Goal: Task Accomplishment & Management: Use online tool/utility

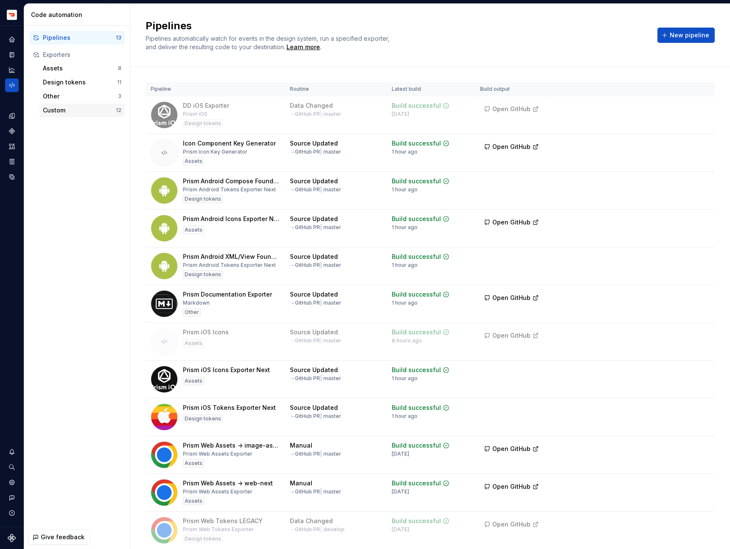
click at [78, 115] on div "Custom 12" at bounding box center [81, 110] width 85 height 14
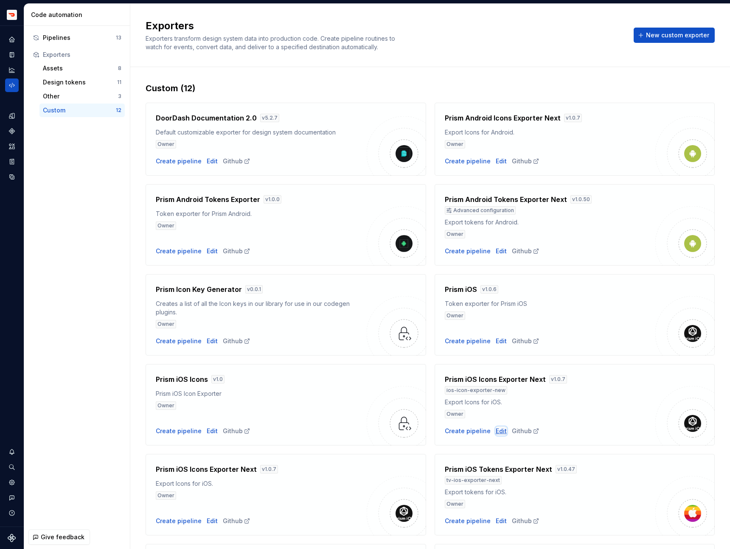
click at [496, 431] on div "Edit" at bounding box center [500, 431] width 11 height 8
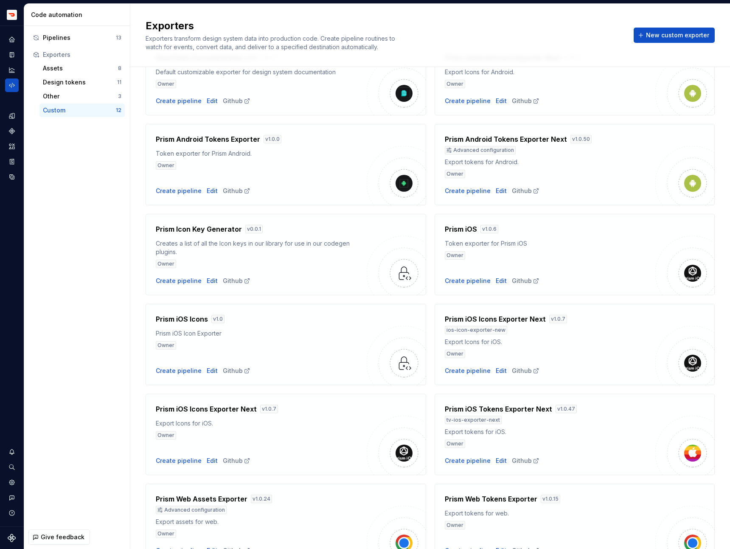
scroll to position [65, 0]
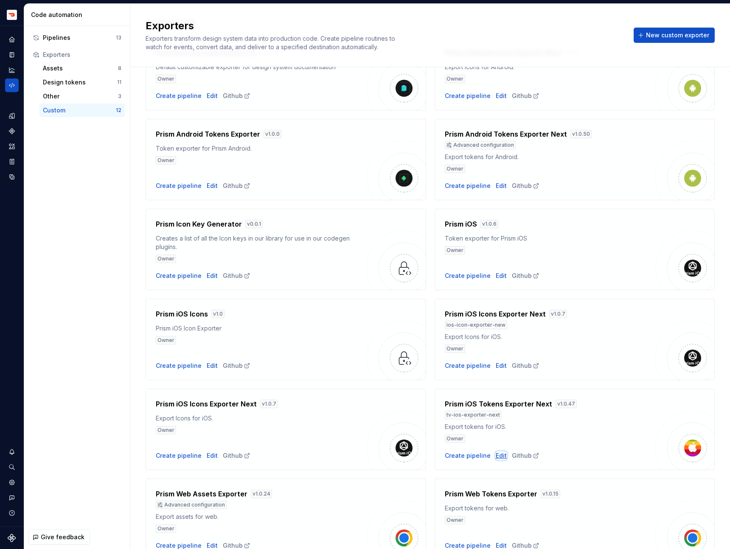
click at [496, 458] on div "Edit" at bounding box center [500, 455] width 11 height 8
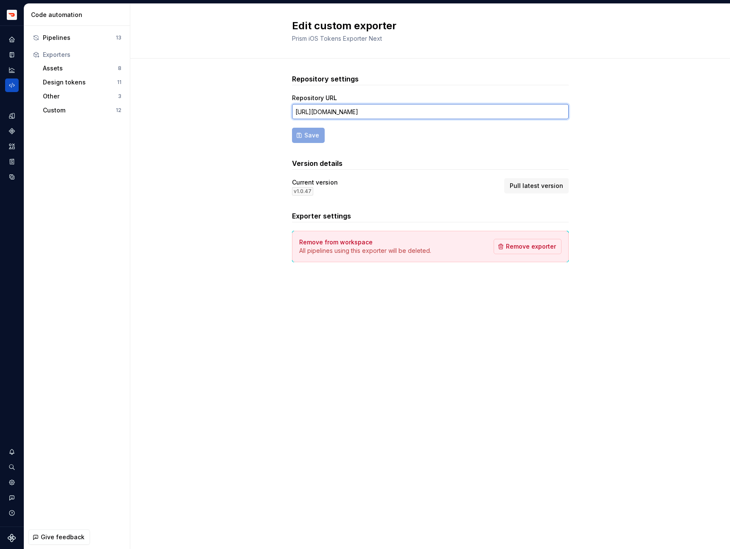
click at [380, 111] on input "[URL][DOMAIN_NAME]" at bounding box center [430, 111] width 277 height 15
paste input "master"
click at [304, 132] on span "Save" at bounding box center [311, 135] width 15 height 8
type input "[URL][DOMAIN_NAME]"
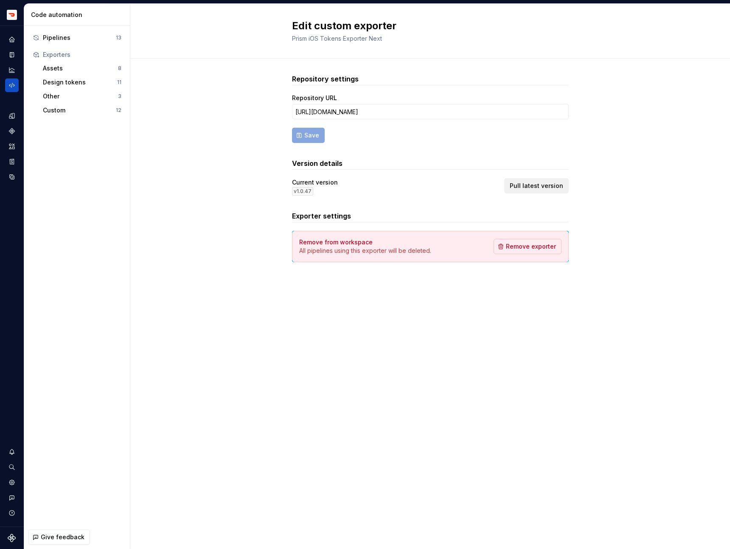
click at [535, 182] on span "Pull latest version" at bounding box center [535, 186] width 53 height 8
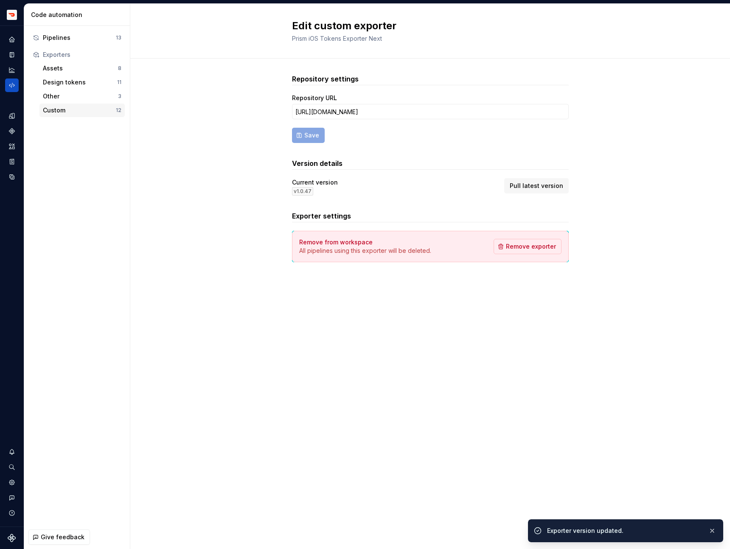
click at [84, 105] on div "Custom 12" at bounding box center [81, 110] width 85 height 14
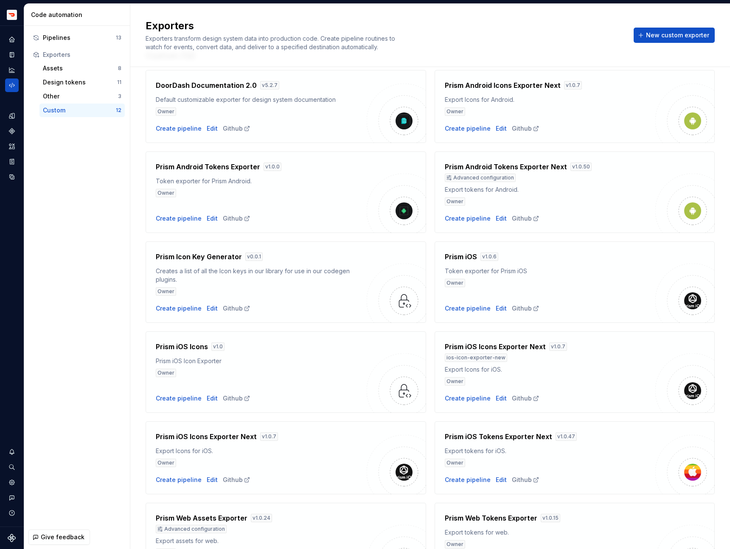
scroll to position [36, 0]
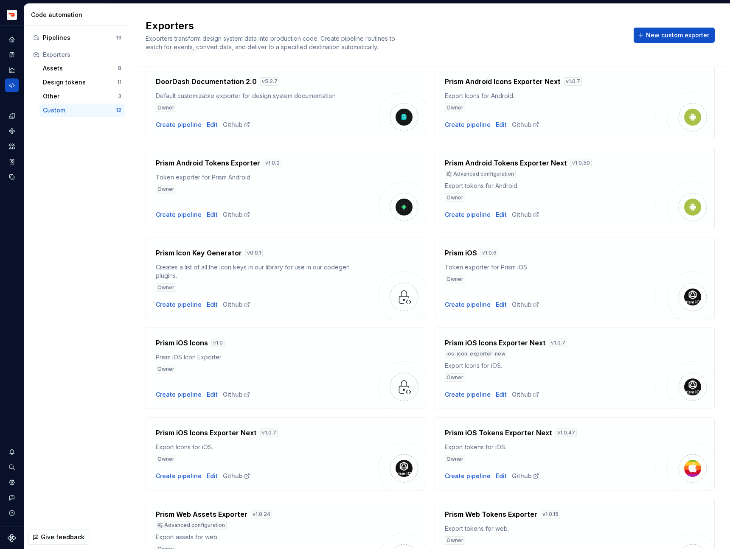
click at [64, 28] on div "Pipelines 13 Exporters Assets 8 Design tokens 11 Other 3 Custom 12" at bounding box center [77, 74] width 106 height 96
click at [66, 35] on div "Pipelines" at bounding box center [79, 38] width 73 height 8
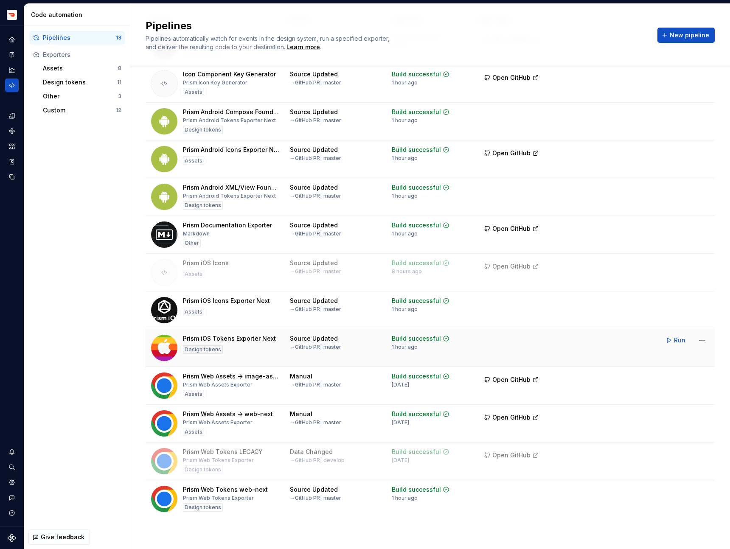
scroll to position [70, 0]
click at [704, 339] on html "Prism TV Design system data Code automation Pipelines 13 Exporters Assets 8 Des…" at bounding box center [365, 274] width 730 height 549
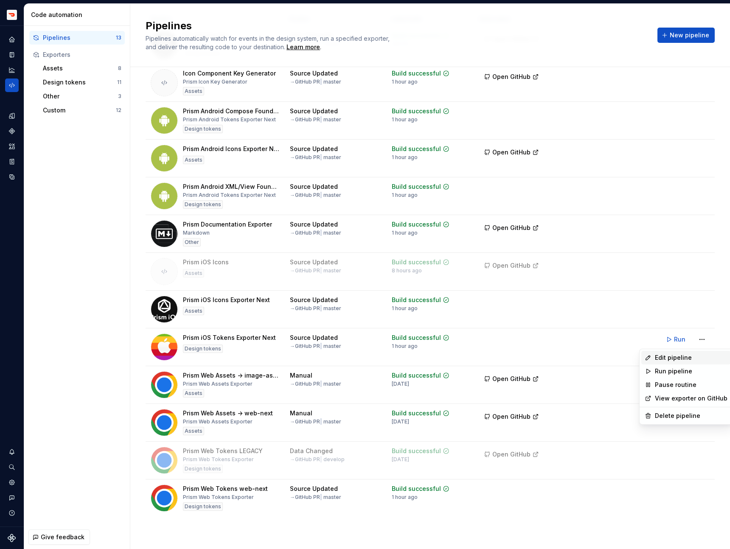
click at [663, 359] on div "Edit pipeline" at bounding box center [690, 357] width 73 height 8
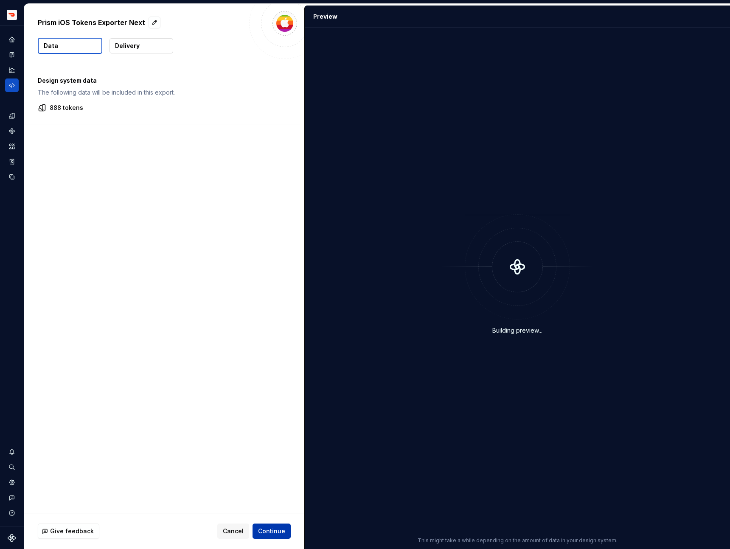
click at [274, 527] on span "Continue" at bounding box center [271, 531] width 27 height 8
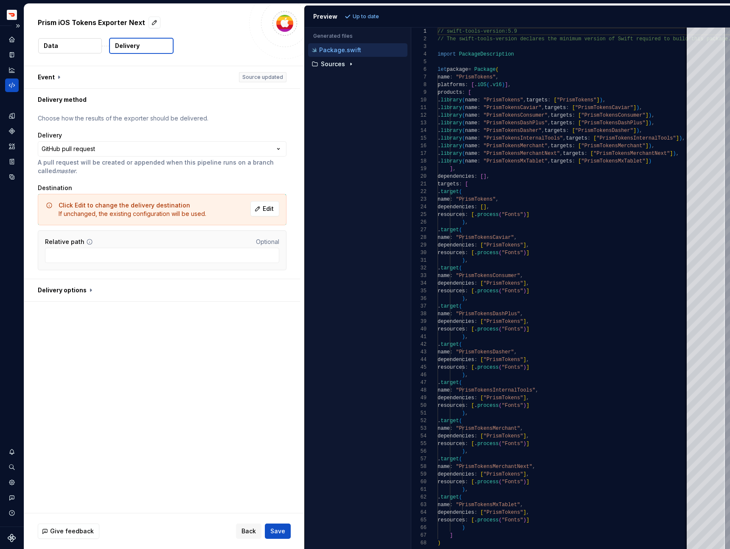
click at [12, 85] on icon "Code automation" at bounding box center [12, 85] width 8 height 8
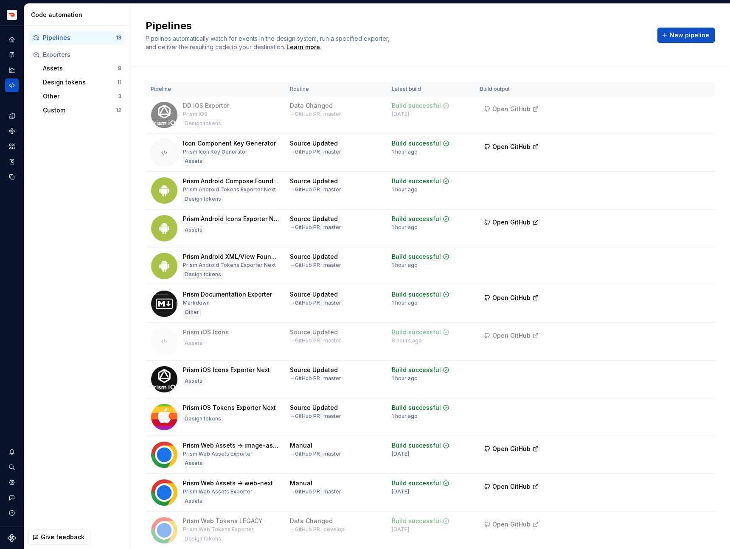
scroll to position [70, 0]
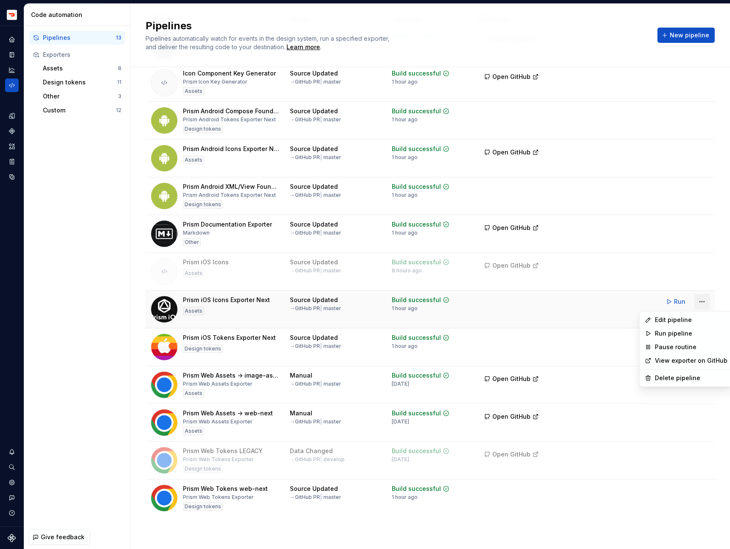
click at [702, 302] on html "Prism TV Design system data Code automation Pipelines 13 Exporters Assets 8 Des…" at bounding box center [365, 274] width 730 height 549
click at [583, 321] on html "Prism TV Design system data Code automation Pipelines 13 Exporters Assets 8 Des…" at bounding box center [365, 274] width 730 height 549
click at [703, 344] on html "Prism TV Design system data Code automation Pipelines 13 Exporters Assets 8 Des…" at bounding box center [365, 274] width 730 height 549
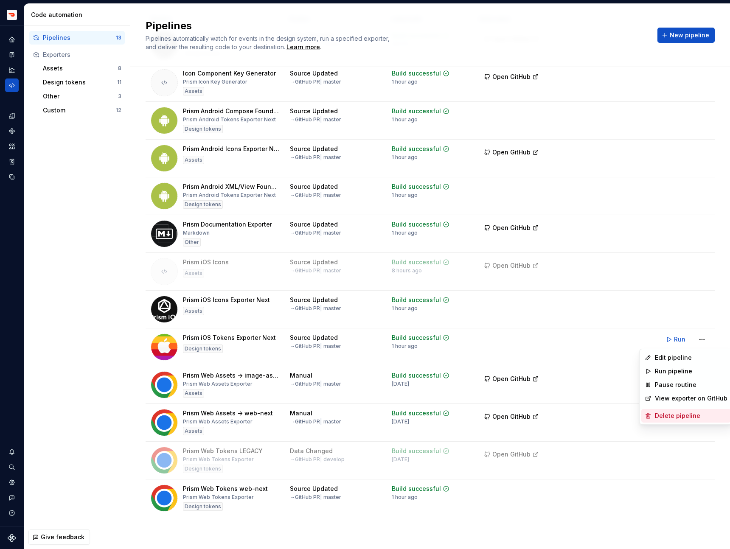
click at [666, 416] on div "Delete pipeline" at bounding box center [690, 415] width 73 height 8
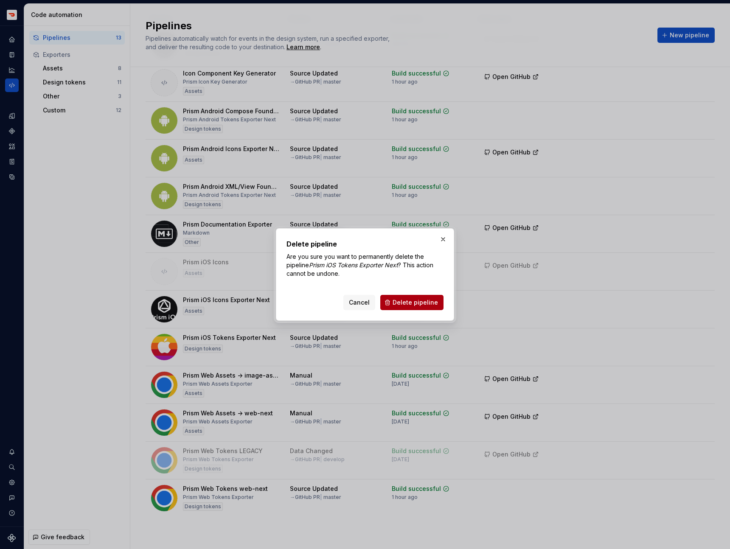
click at [438, 302] on button "Delete pipeline" at bounding box center [411, 302] width 63 height 15
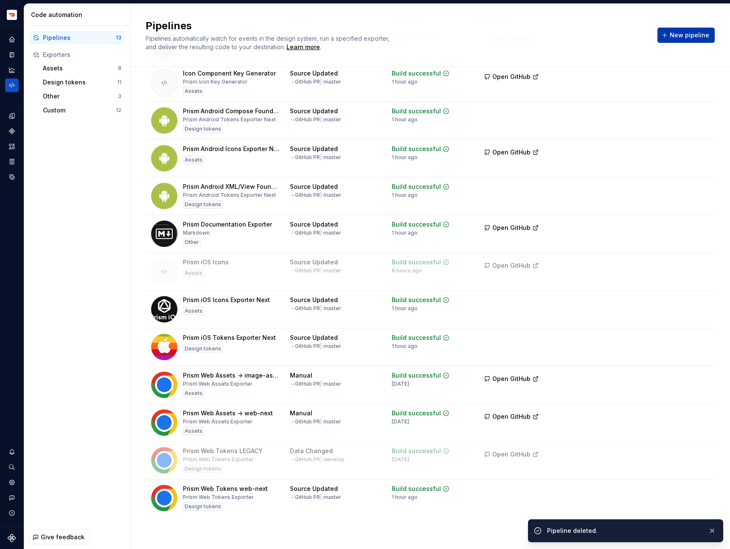
click at [687, 37] on span "New pipeline" at bounding box center [688, 35] width 39 height 8
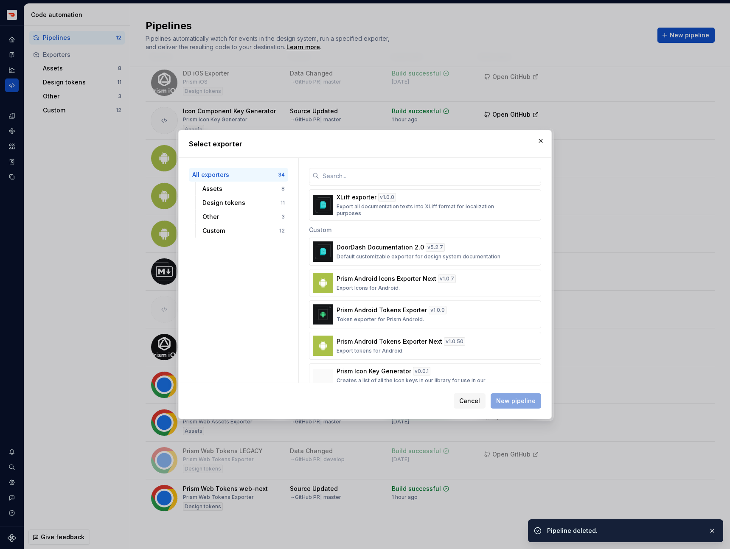
scroll to position [946, 0]
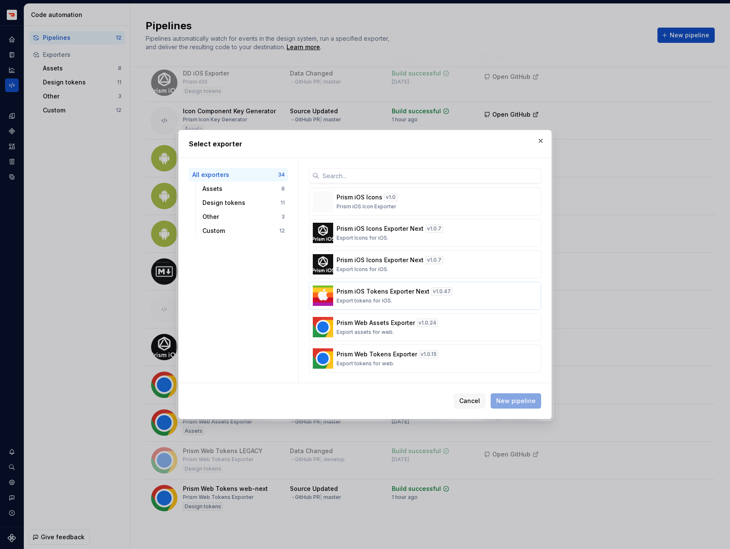
click at [359, 296] on div "Prism iOS Tokens Exporter Next v 1.0.47 Export tokens for iOS." at bounding box center [422, 295] width 172 height 17
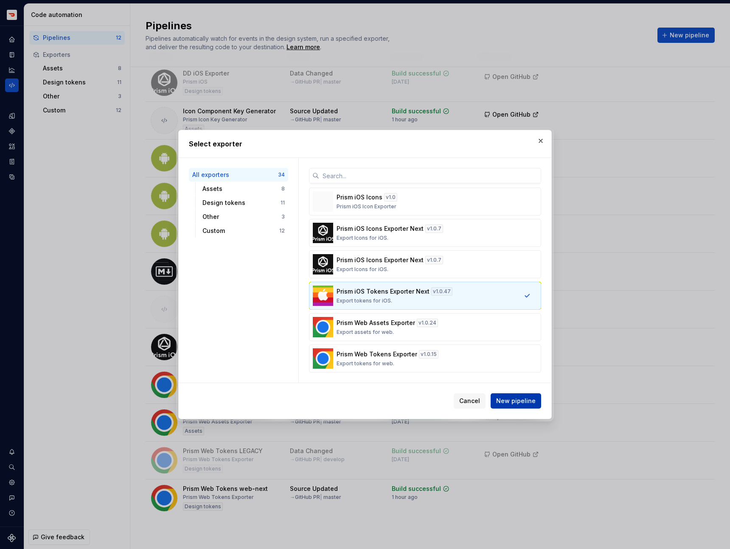
click at [514, 403] on span "New pipeline" at bounding box center [515, 401] width 39 height 8
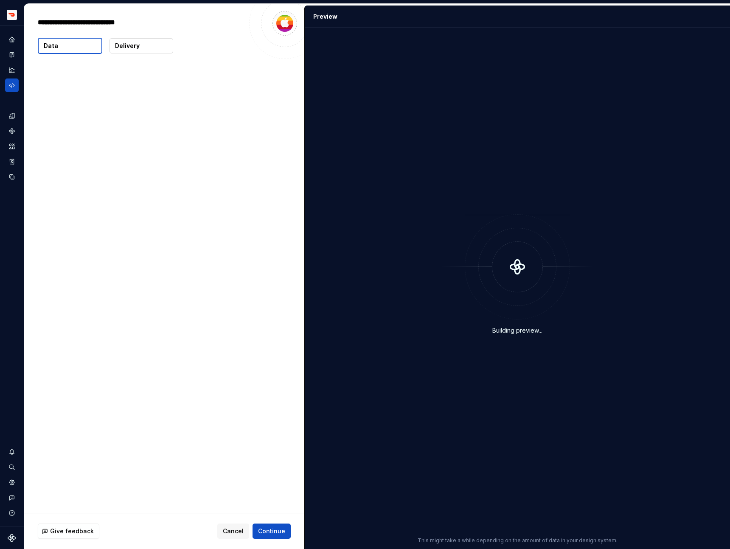
type textarea "*"
click at [268, 527] on span "Continue" at bounding box center [271, 531] width 27 height 8
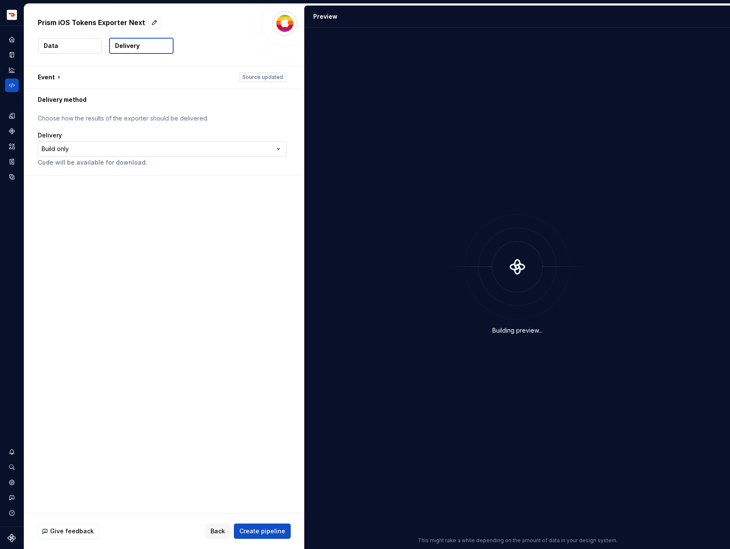
click at [148, 151] on html "**********" at bounding box center [365, 274] width 730 height 549
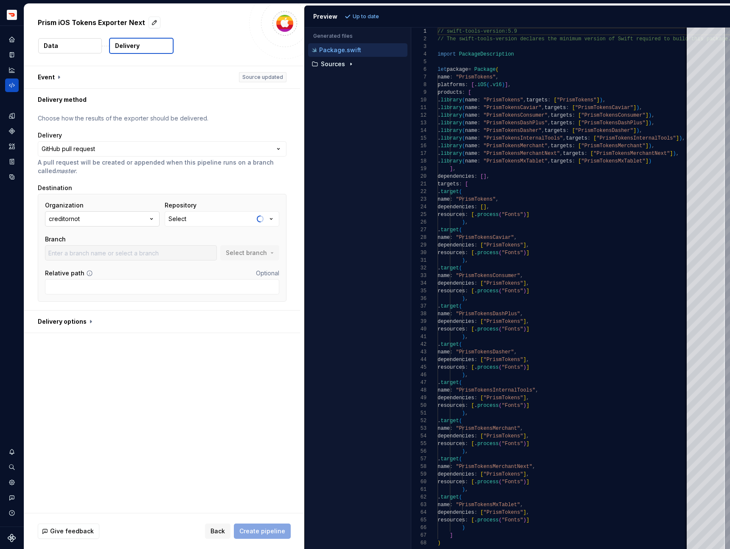
click at [120, 222] on button "creditornot" at bounding box center [102, 218] width 115 height 15
click at [94, 266] on div "doordash" at bounding box center [83, 267] width 28 height 8
click at [193, 223] on button "Select" at bounding box center [222, 218] width 115 height 15
type input "tokens-ios"
type input "master"
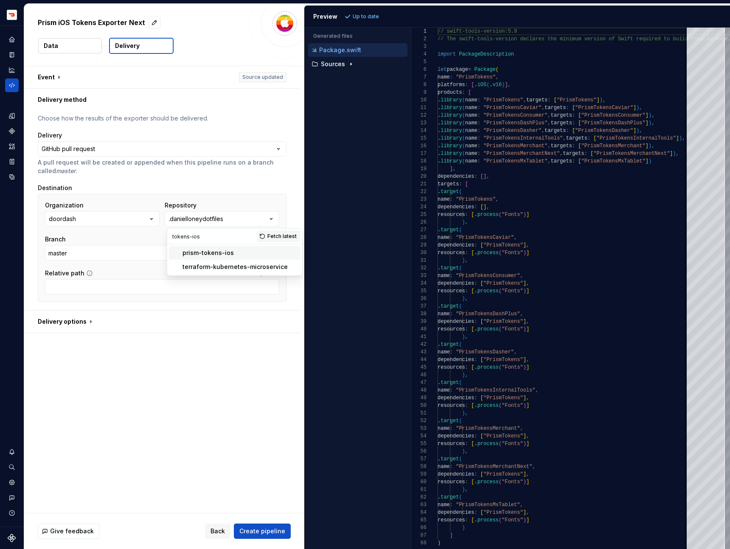
type input "tokens-ios"
click at [211, 254] on div "prism-tokens-ios" at bounding box center [207, 253] width 51 height 8
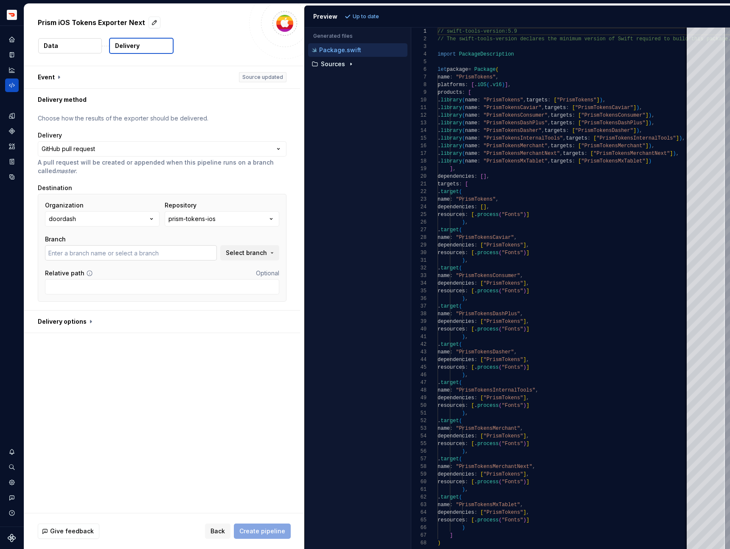
click at [180, 252] on input "text" at bounding box center [131, 252] width 172 height 15
click at [180, 252] on input "docc" at bounding box center [131, 252] width 172 height 15
type input "master"
click at [252, 534] on span "Create pipeline" at bounding box center [262, 531] width 46 height 8
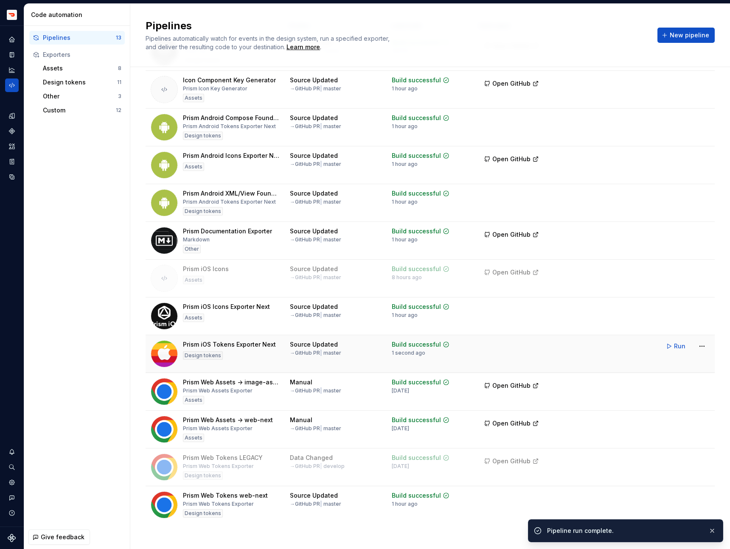
scroll to position [62, 0]
